Goal: Information Seeking & Learning: Learn about a topic

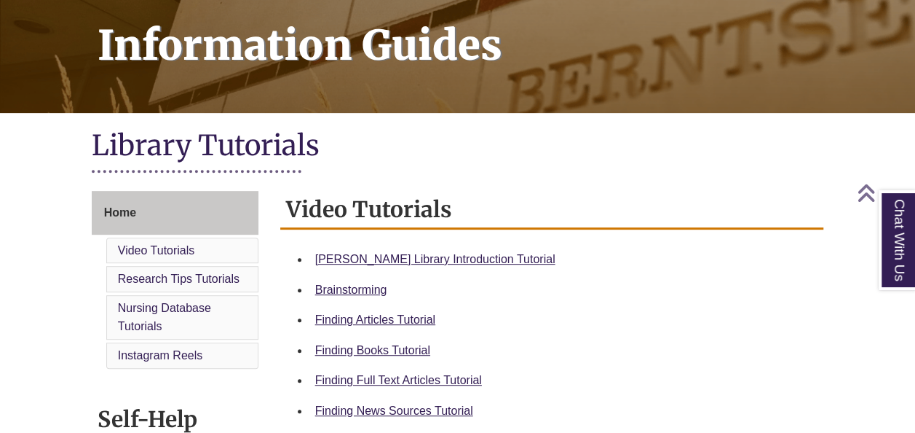
scroll to position [364, 0]
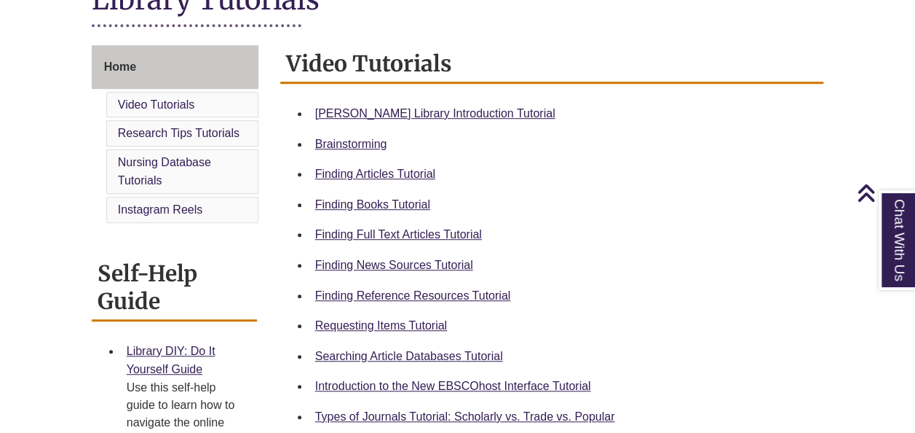
click at [0, 0] on div "Chat With Us" at bounding box center [0, 0] width 0 height 0
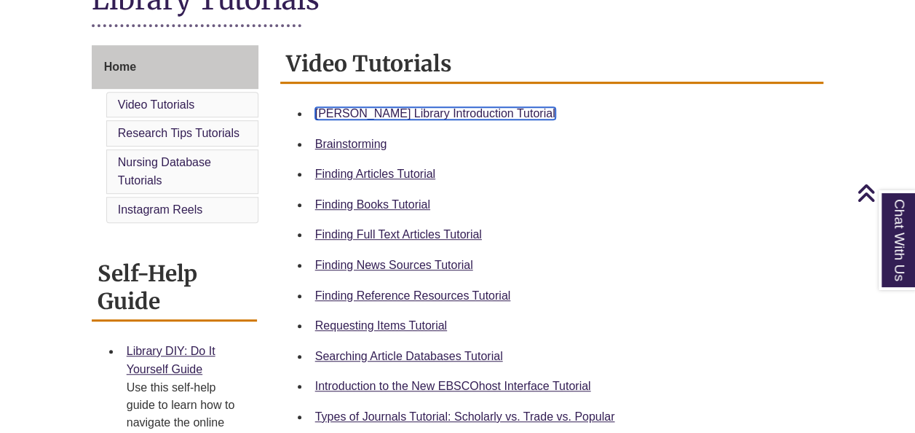
click at [458, 111] on link "Berntsen Library Introduction Tutorial" at bounding box center [435, 113] width 240 height 12
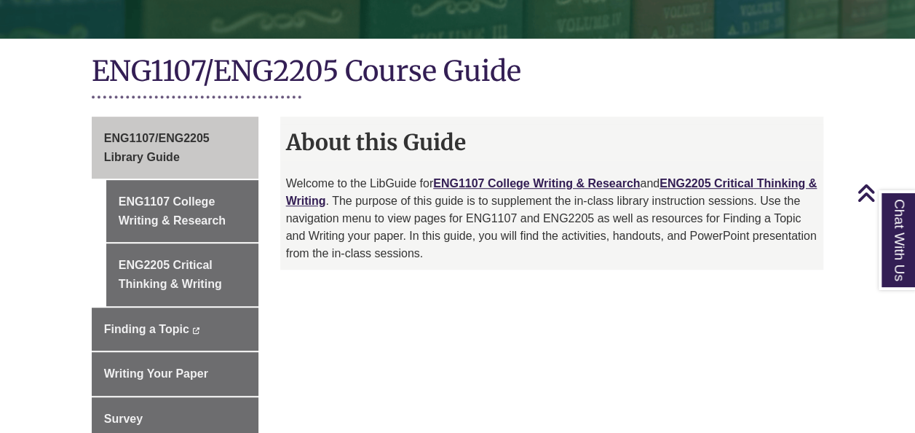
scroll to position [291, 0]
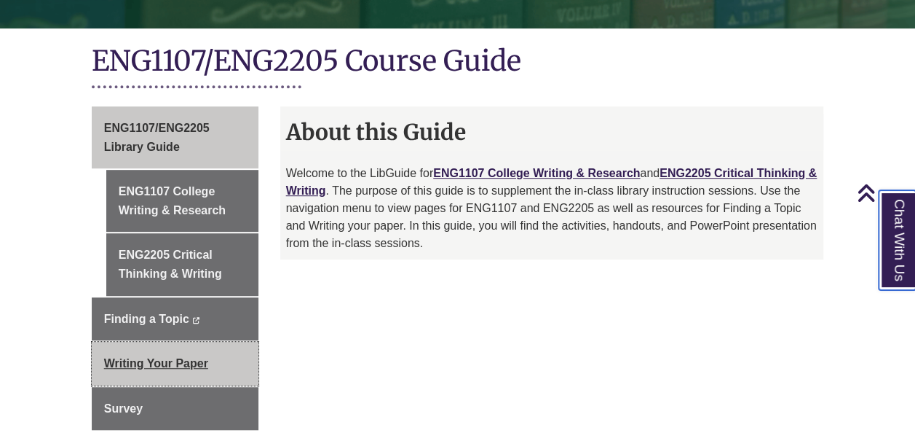
scroll to position [299, 0]
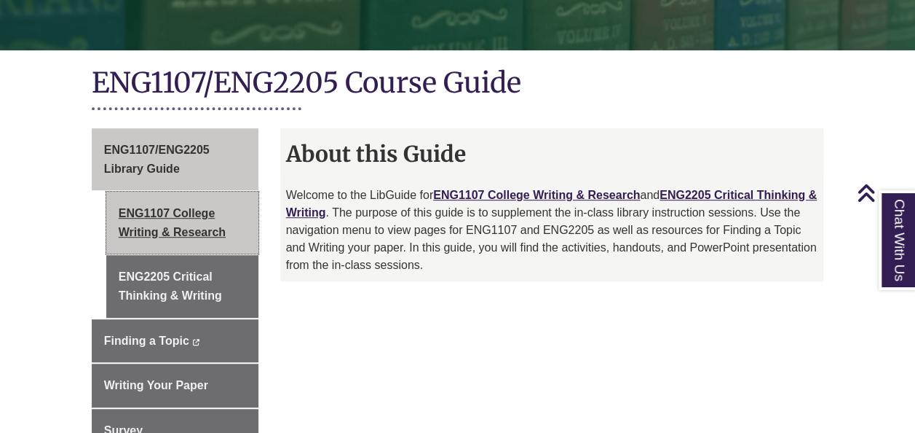
click at [208, 202] on link "ENG1107 College Writing & Research" at bounding box center [182, 223] width 152 height 62
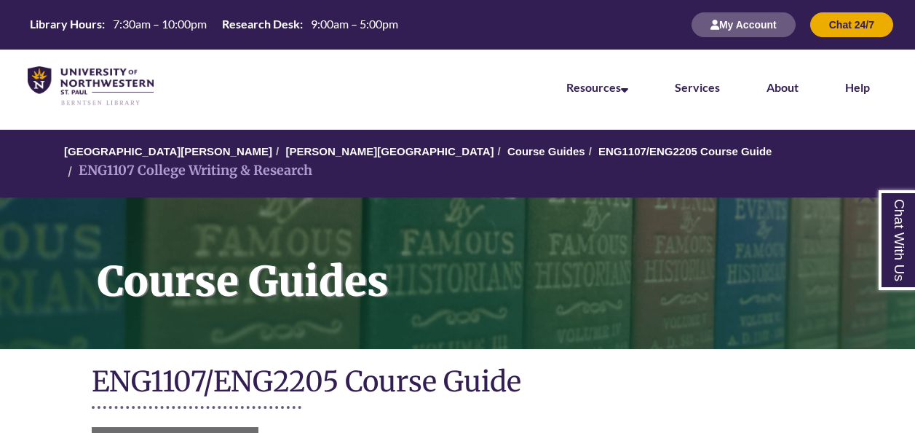
scroll to position [291, 0]
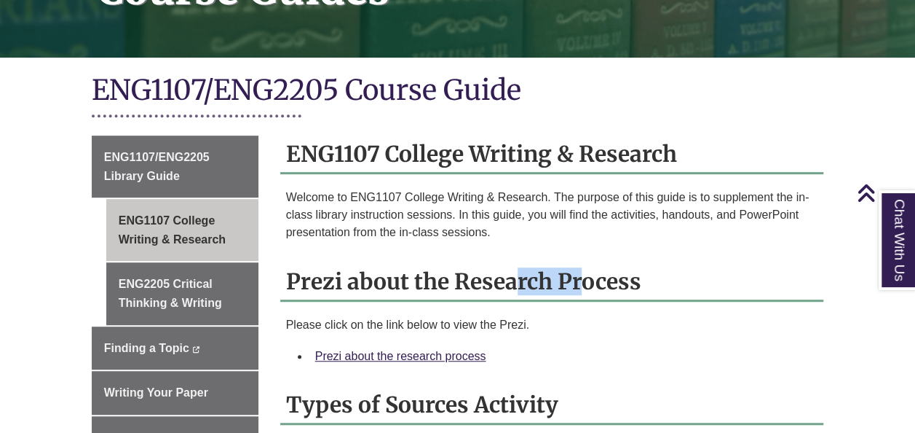
drag, startPoint x: 288, startPoint y: 255, endPoint x: 352, endPoint y: 280, distance: 68.0
click at [352, 280] on h2 "Prezi about the Research Process" at bounding box center [552, 282] width 544 height 39
drag, startPoint x: 352, startPoint y: 280, endPoint x: 343, endPoint y: 326, distance: 46.7
click at [343, 341] on li "Prezi about the research process" at bounding box center [564, 356] width 509 height 31
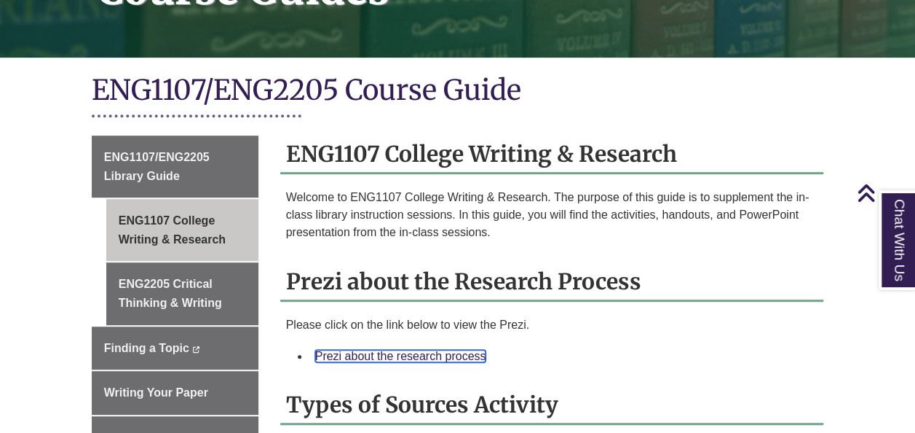
click at [342, 350] on link "Prezi about the research process" at bounding box center [400, 356] width 171 height 12
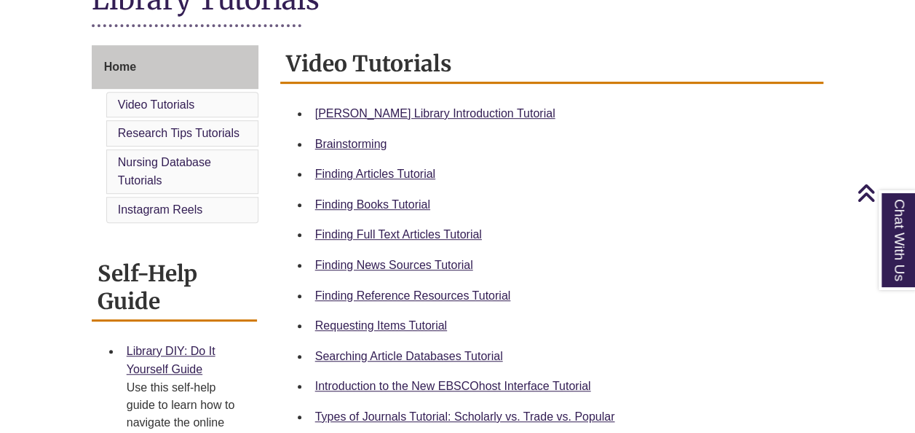
scroll to position [437, 0]
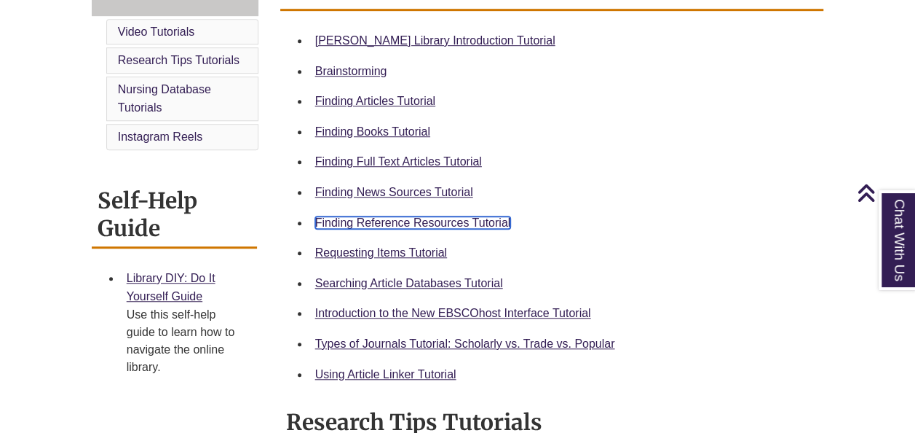
click at [411, 227] on link "Finding Reference Resources Tutorial" at bounding box center [413, 222] width 196 height 12
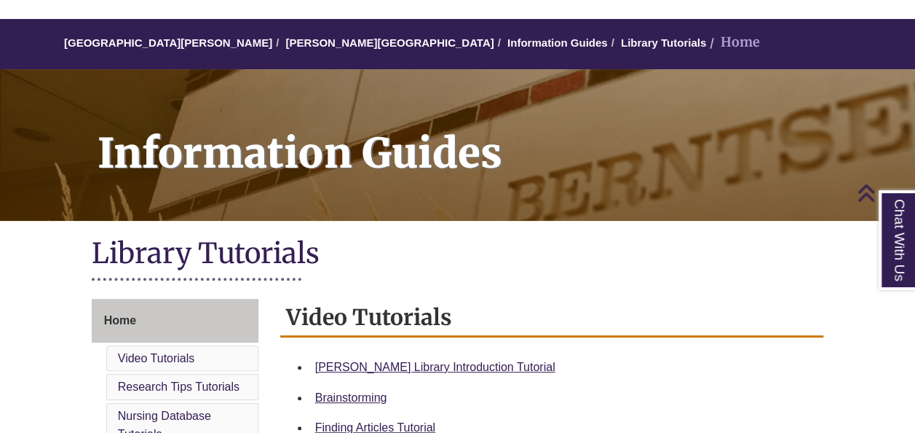
scroll to position [73, 0]
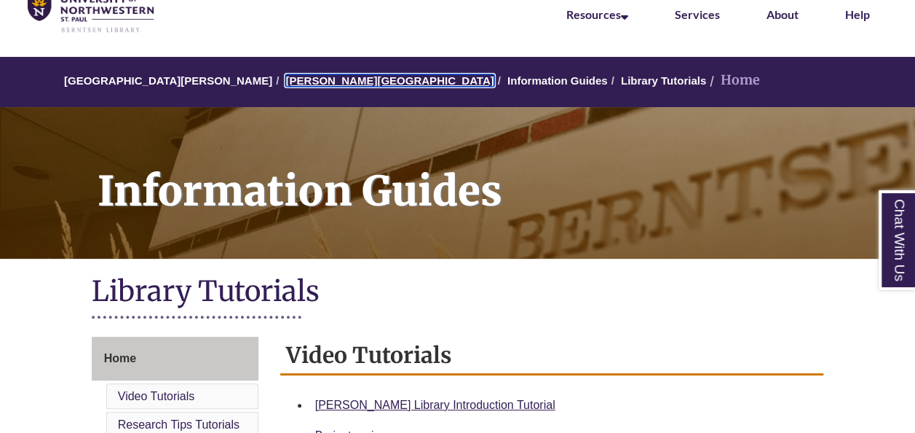
click at [315, 80] on link "[PERSON_NAME][GEOGRAPHIC_DATA]" at bounding box center [389, 80] width 208 height 12
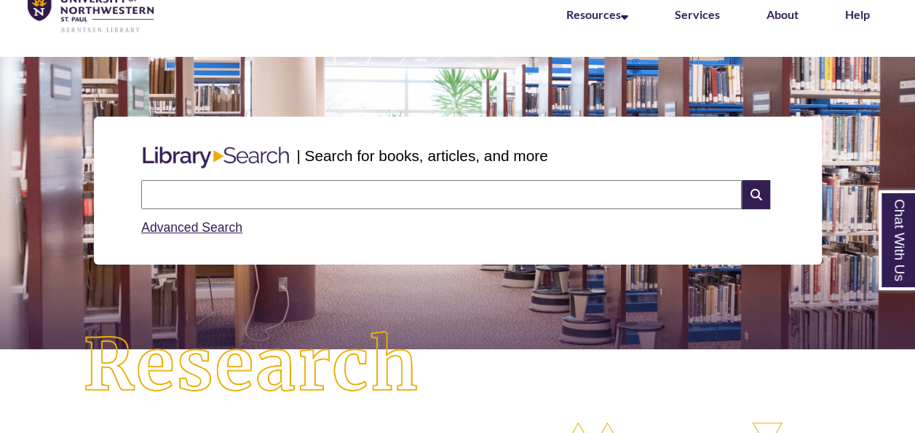
click at [234, 189] on input "text" at bounding box center [441, 194] width 601 height 29
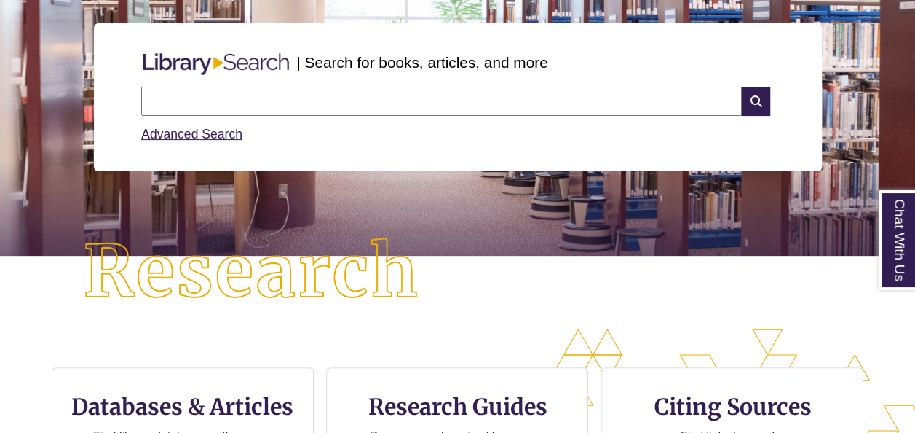
scroll to position [291, 0]
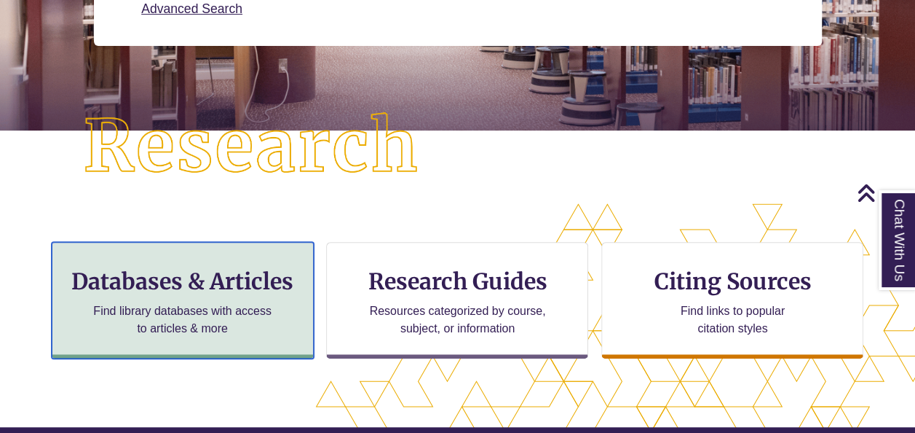
click at [245, 275] on h3 "Databases & Articles" at bounding box center [182, 281] width 237 height 28
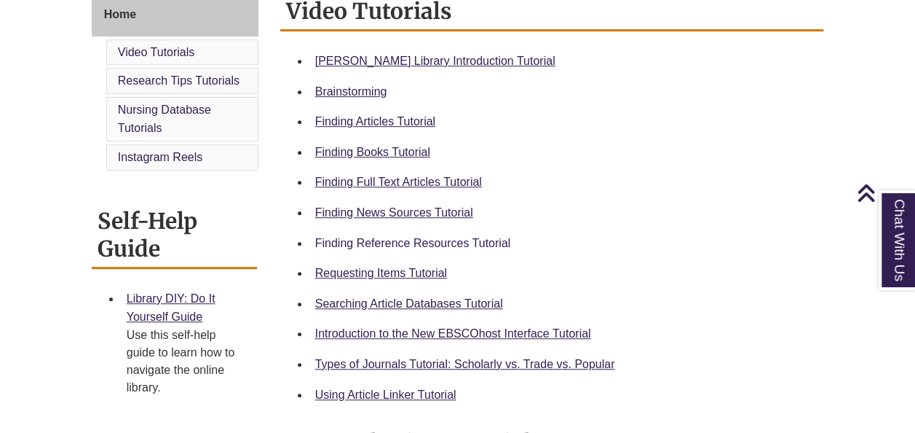
scroll to position [437, 0]
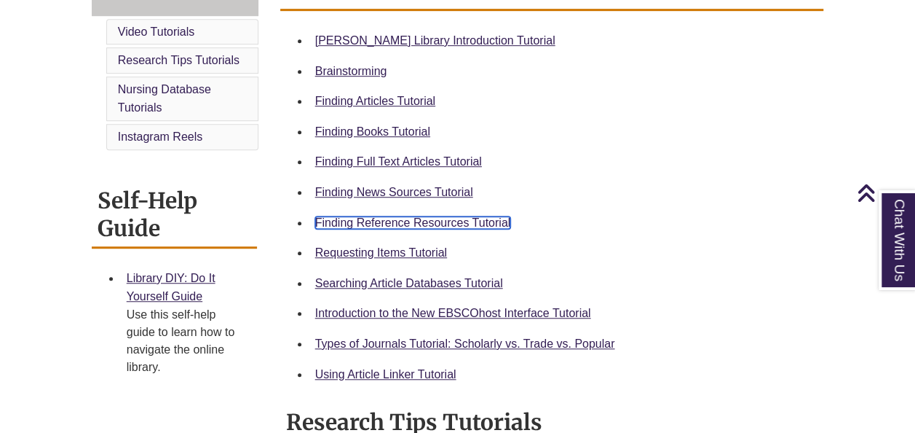
click at [377, 222] on link "Finding Reference Resources Tutorial" at bounding box center [413, 222] width 196 height 12
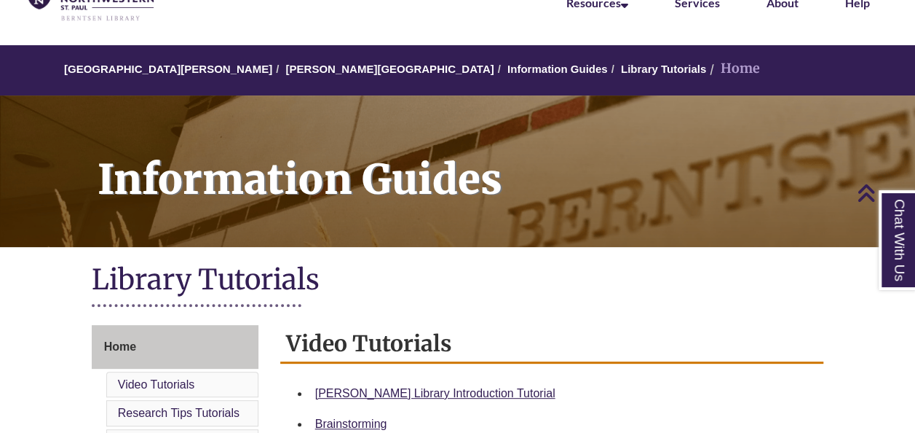
scroll to position [73, 0]
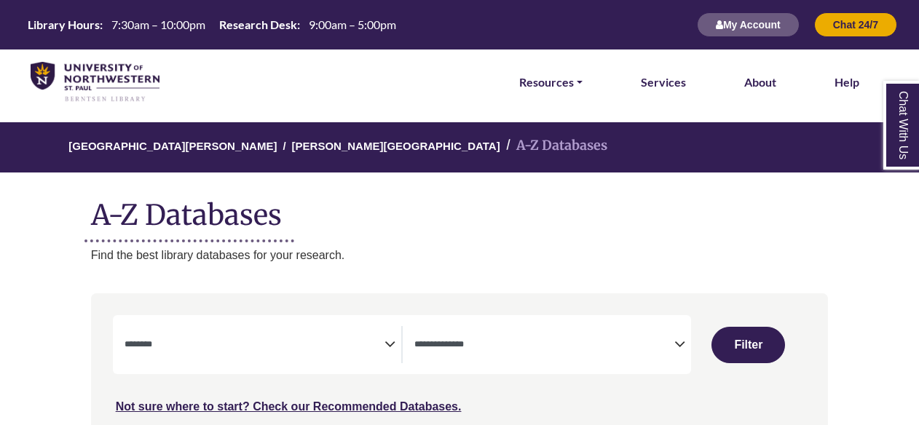
select select "Database Subject Filter"
select select "Database Types Filter"
select select "Database Subject Filter"
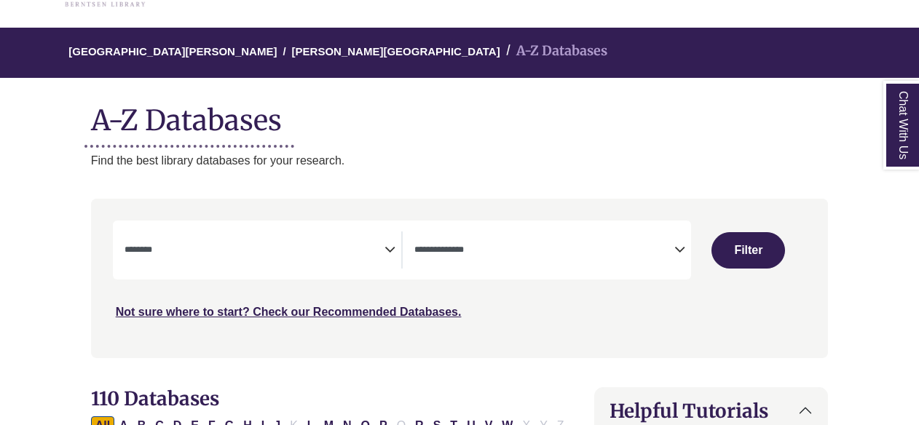
scroll to position [146, 0]
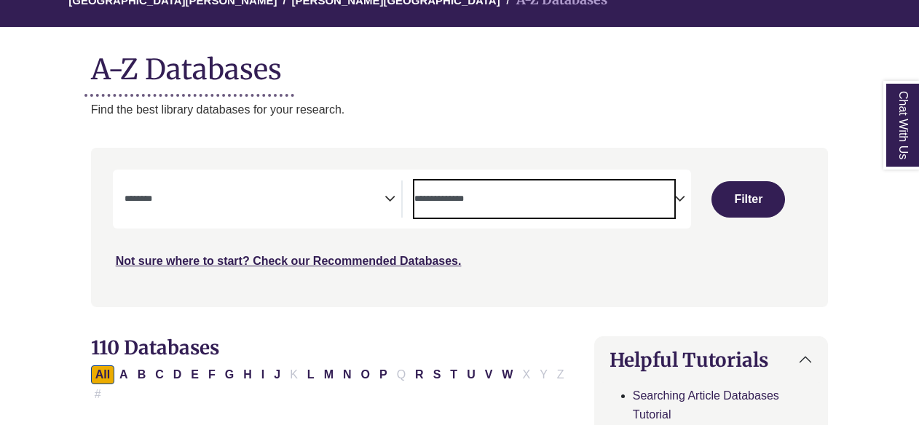
click at [565, 208] on span "Search filters" at bounding box center [544, 199] width 260 height 37
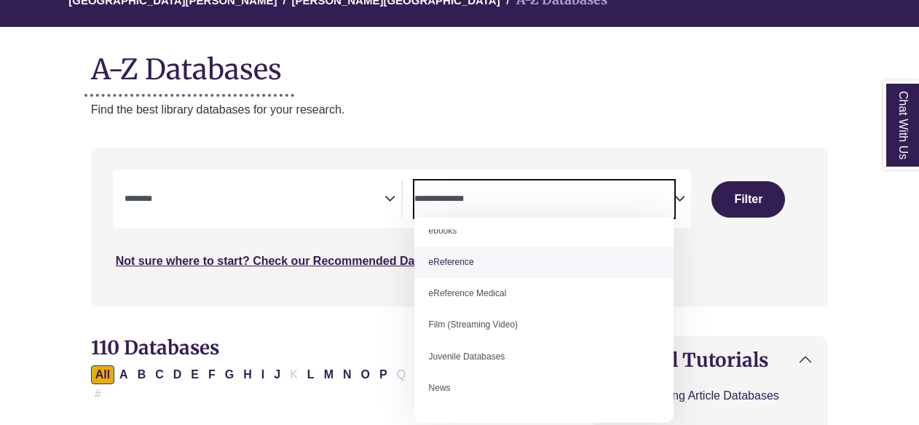
scroll to position [28, 0]
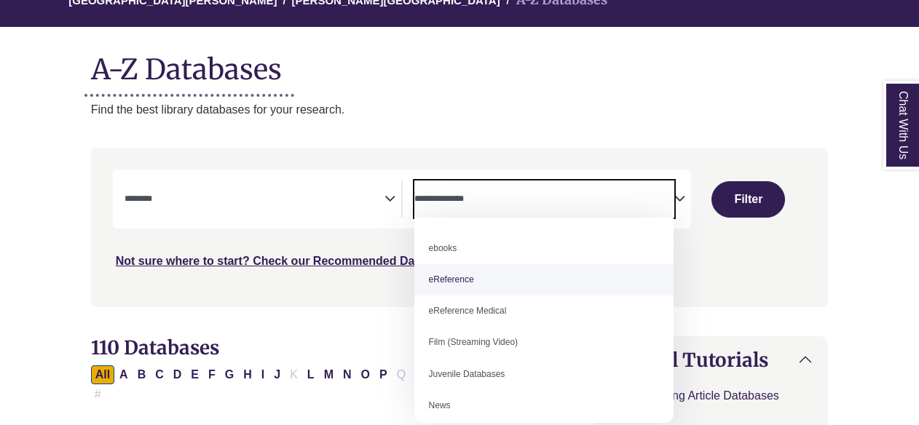
select select "*****"
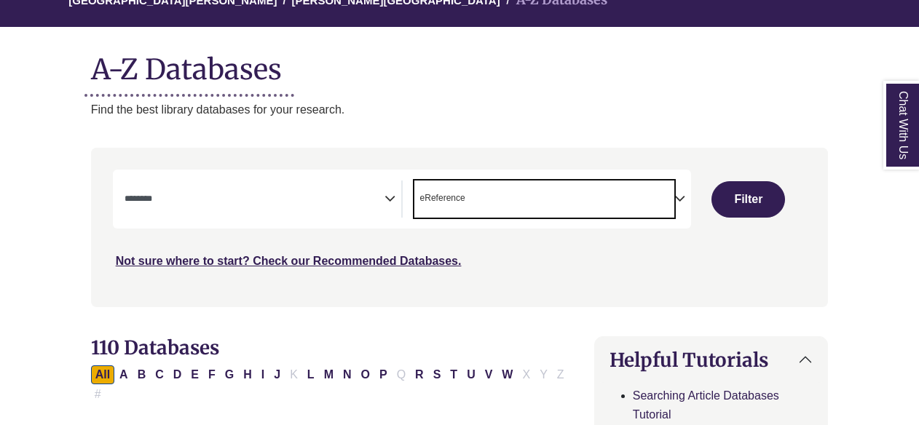
scroll to position [28, 0]
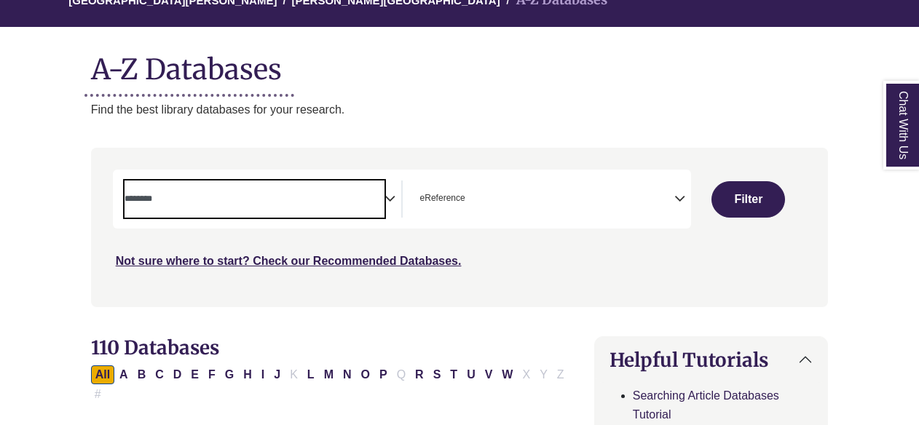
click at [279, 193] on span "Search filters" at bounding box center [255, 197] width 260 height 12
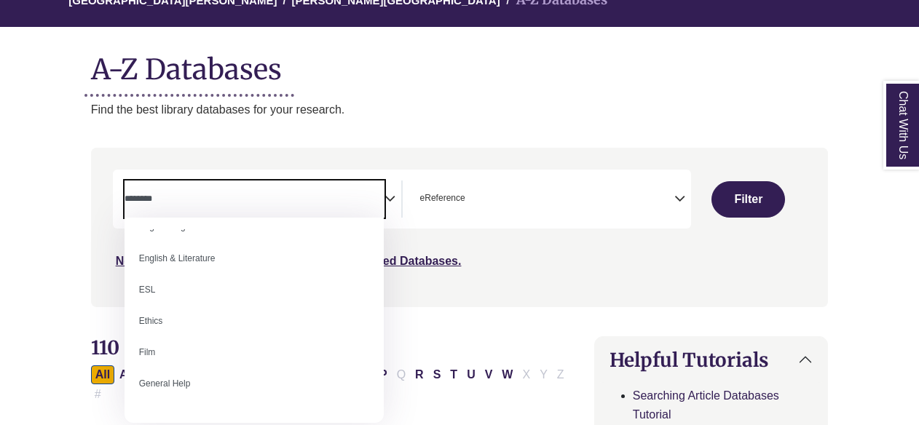
scroll to position [510, 0]
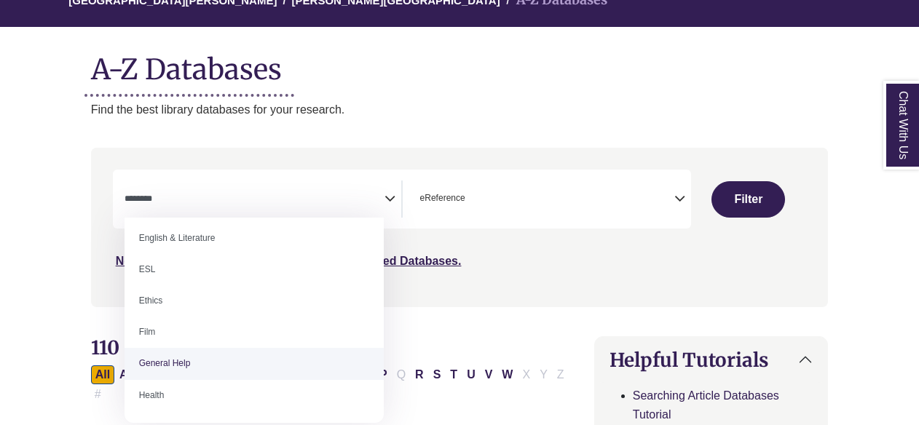
select select "*****"
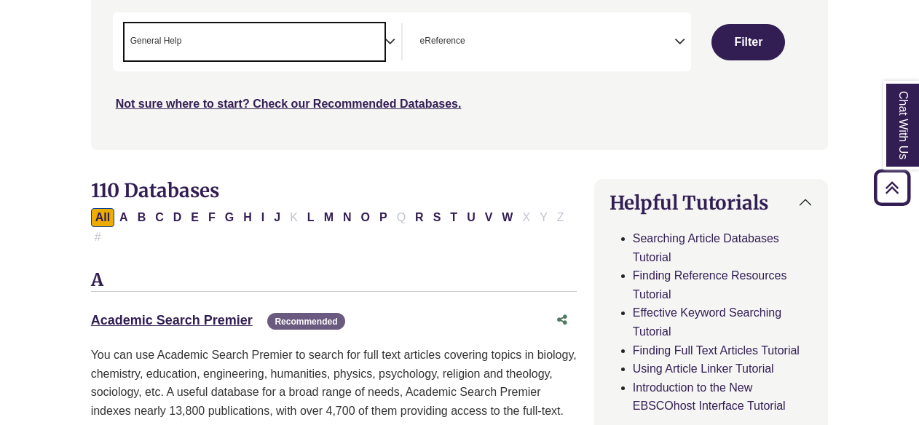
scroll to position [218, 0]
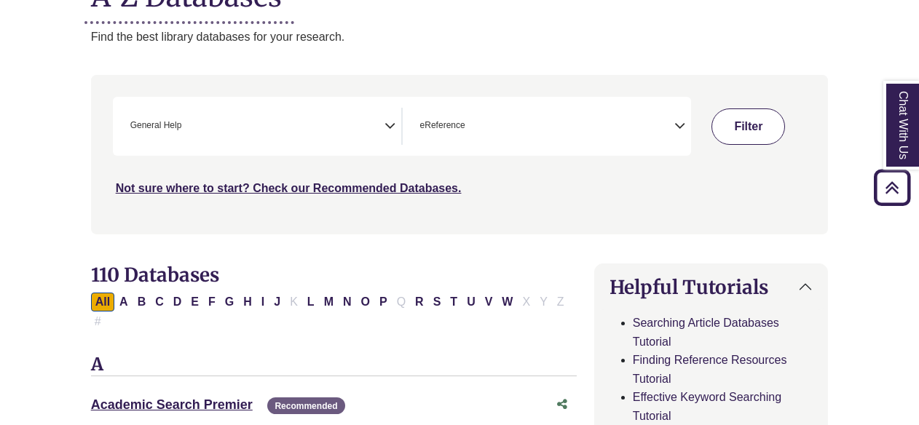
click at [779, 131] on button "Filter" at bounding box center [749, 127] width 74 height 36
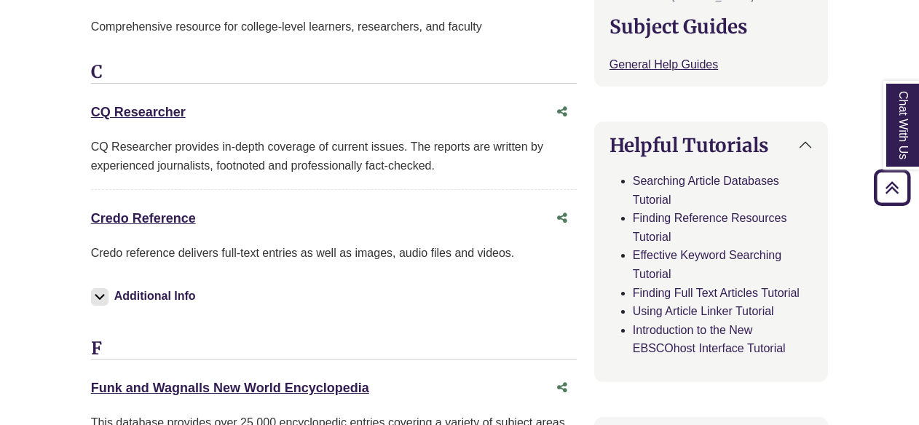
scroll to position [655, 0]
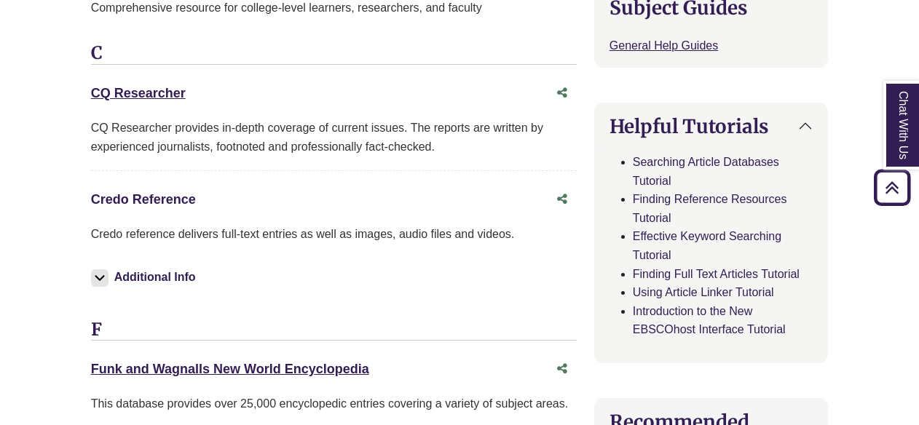
click at [147, 192] on link "Credo Reference This link opens in a new window" at bounding box center [143, 199] width 105 height 15
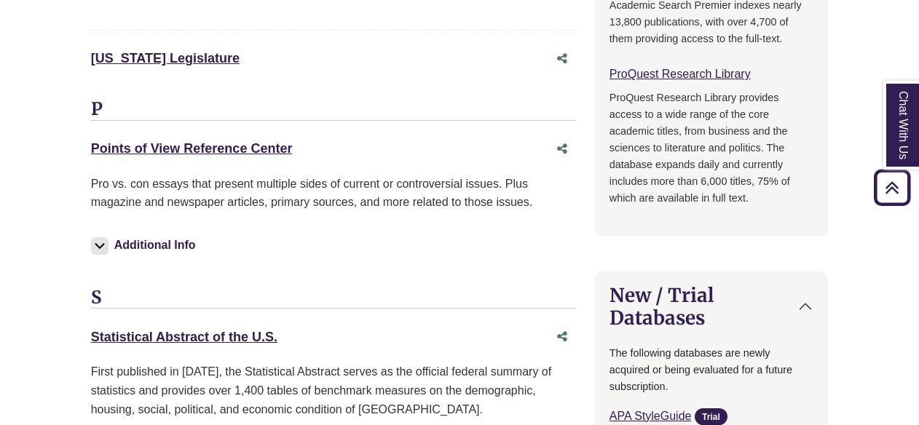
scroll to position [1311, 0]
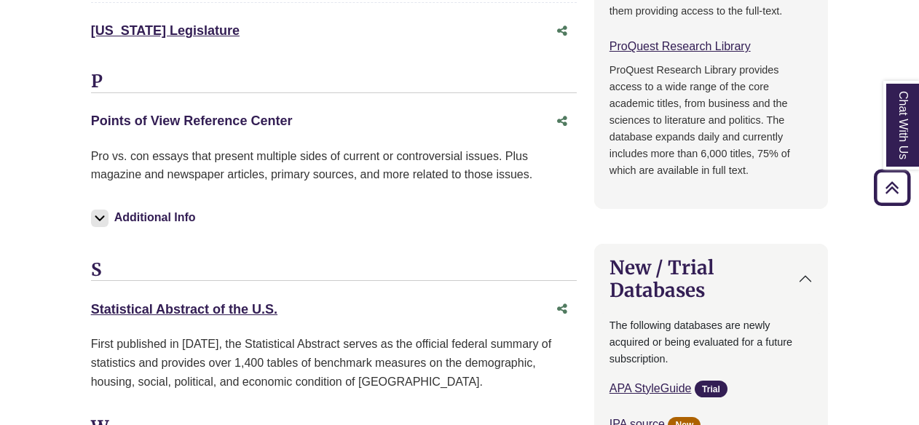
click at [173, 114] on link "Points of View Reference Center This link opens in a new window" at bounding box center [192, 121] width 202 height 15
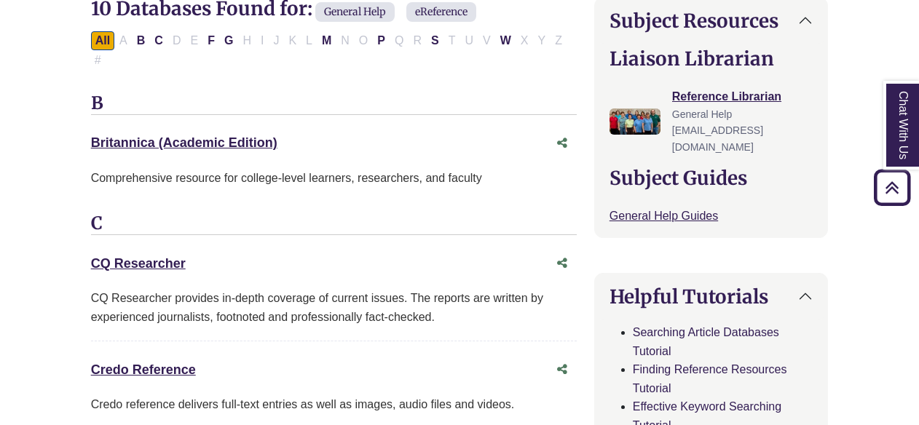
scroll to position [583, 0]
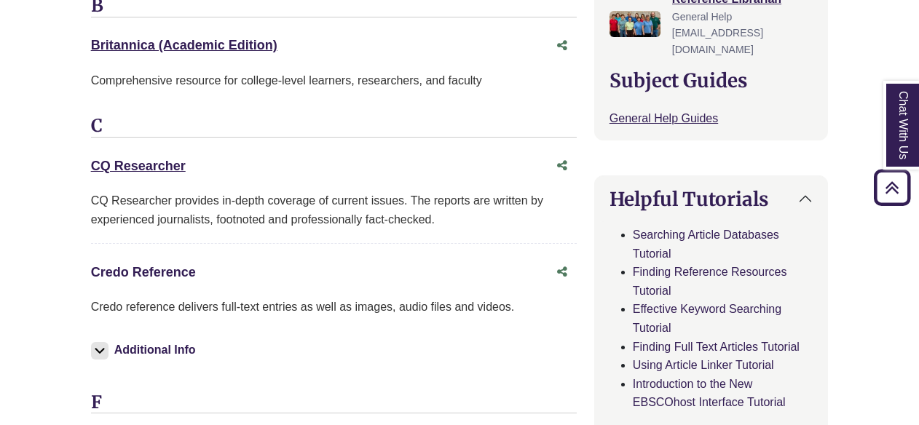
click at [150, 265] on link "Credo Reference This link opens in a new window" at bounding box center [143, 272] width 105 height 15
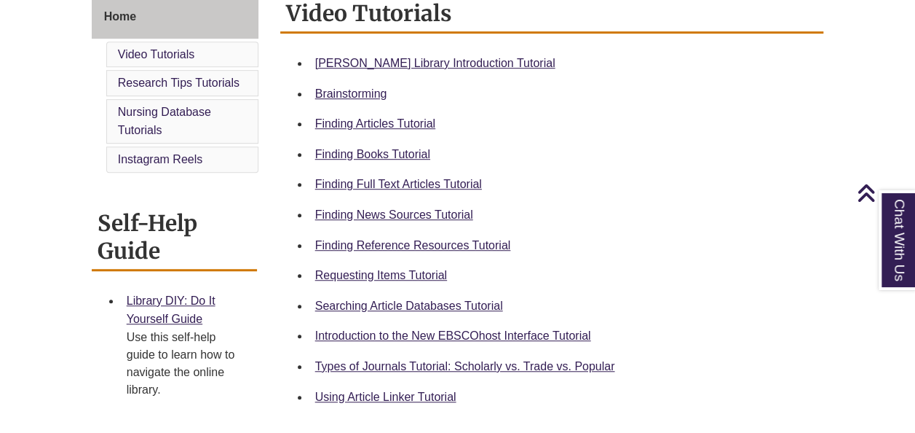
scroll to position [437, 0]
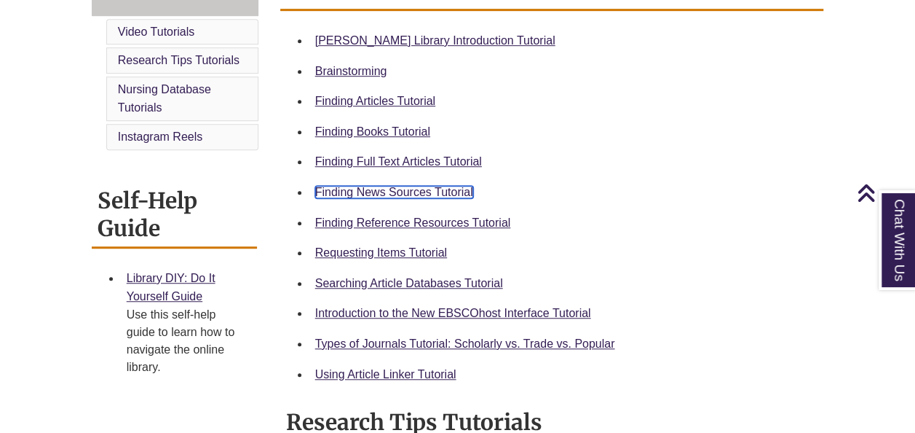
click at [382, 186] on link "Finding News Sources Tutorial" at bounding box center [394, 192] width 158 height 12
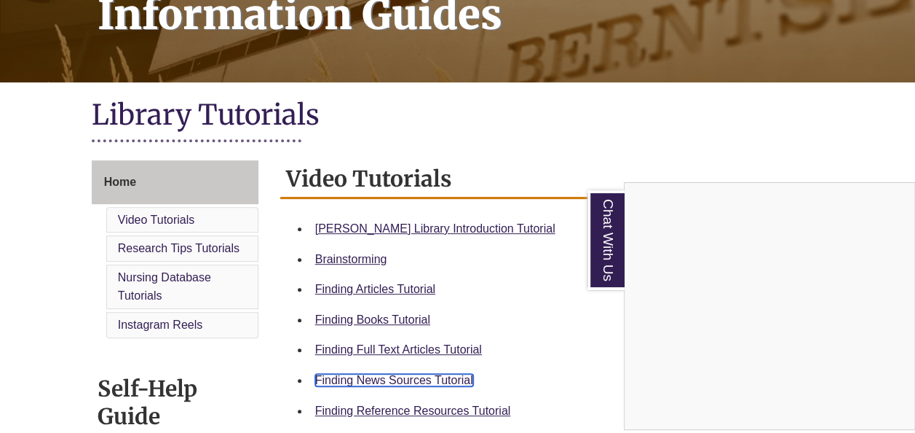
scroll to position [73, 0]
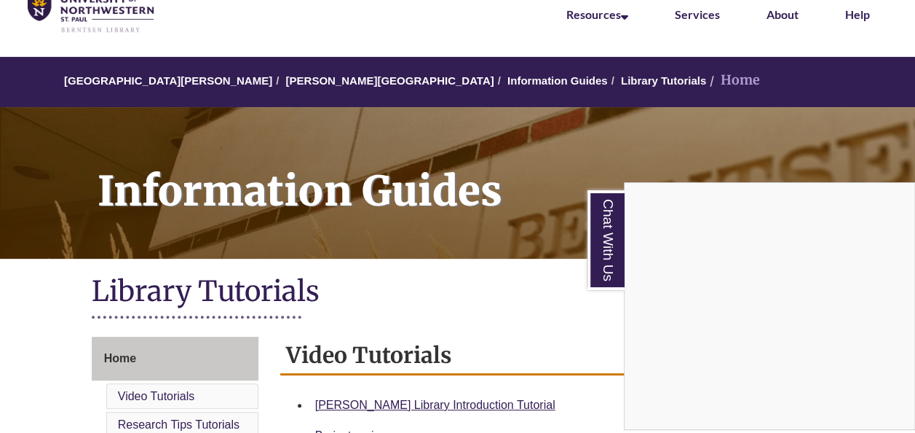
click at [288, 79] on div "Chat With Us" at bounding box center [457, 216] width 915 height 433
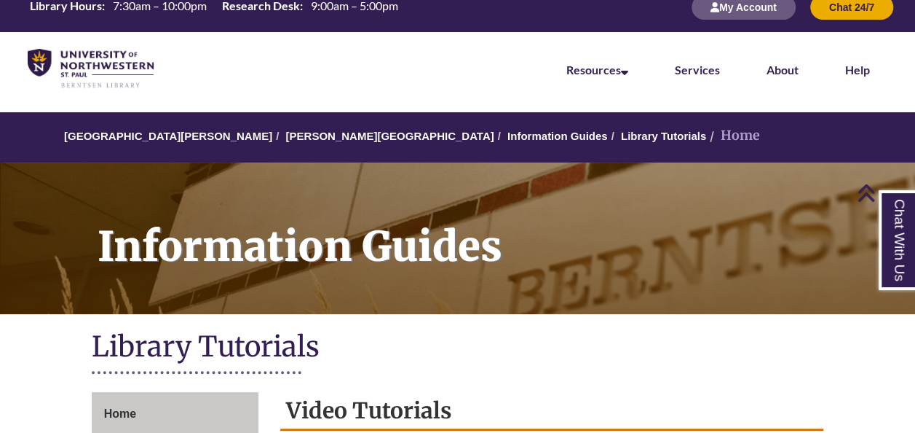
scroll to position [0, 0]
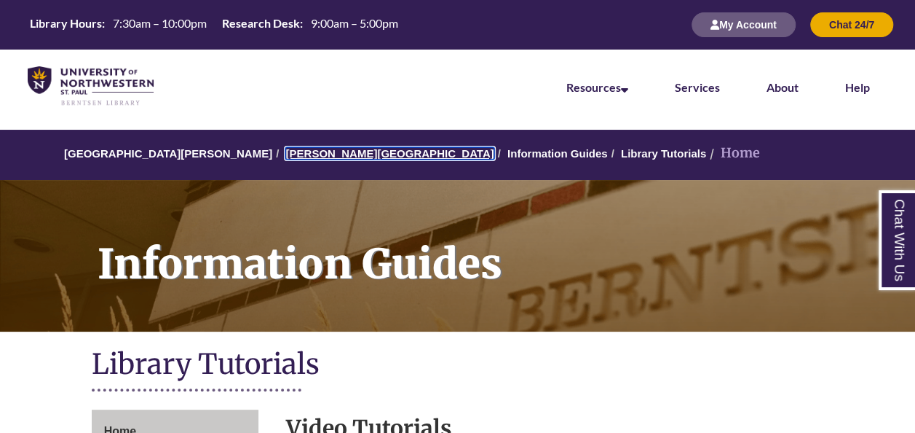
click at [288, 151] on link "[PERSON_NAME][GEOGRAPHIC_DATA]" at bounding box center [389, 153] width 208 height 12
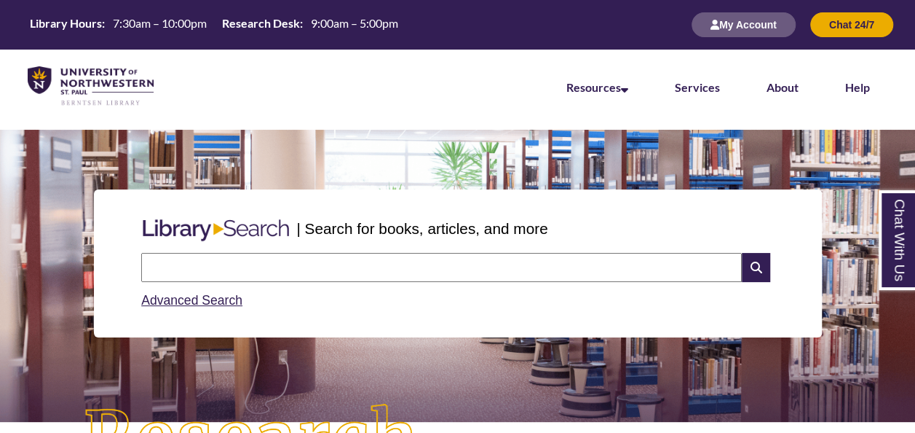
click at [245, 264] on input "text" at bounding box center [441, 267] width 601 height 29
type input "**********"
click at [759, 275] on icon at bounding box center [756, 267] width 28 height 29
